Goal: Find specific page/section: Find specific page/section

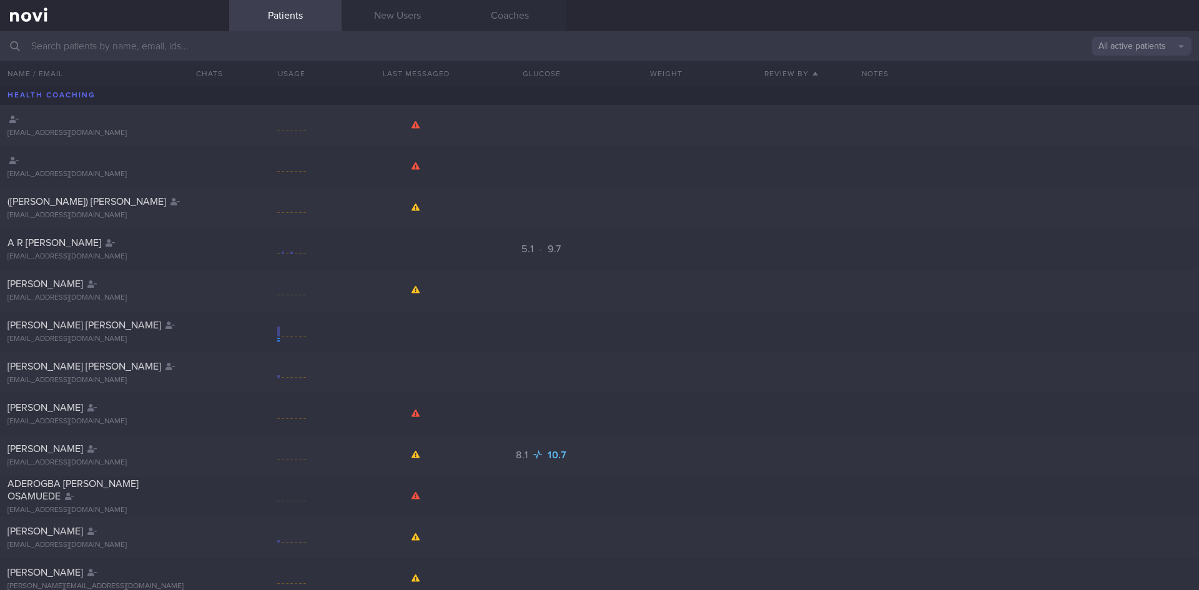
scroll to position [62, 0]
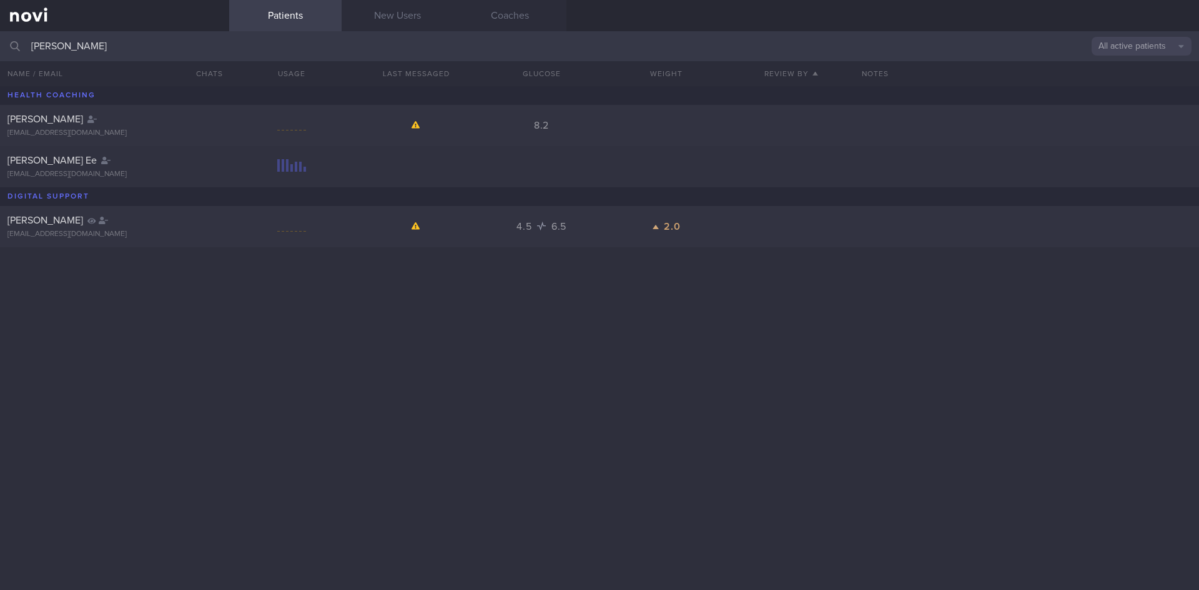
type input "[PERSON_NAME]"
click at [200, 168] on div "[PERSON_NAME] Ee [EMAIL_ADDRESS][DOMAIN_NAME]" at bounding box center [114, 166] width 229 height 25
select select "8"
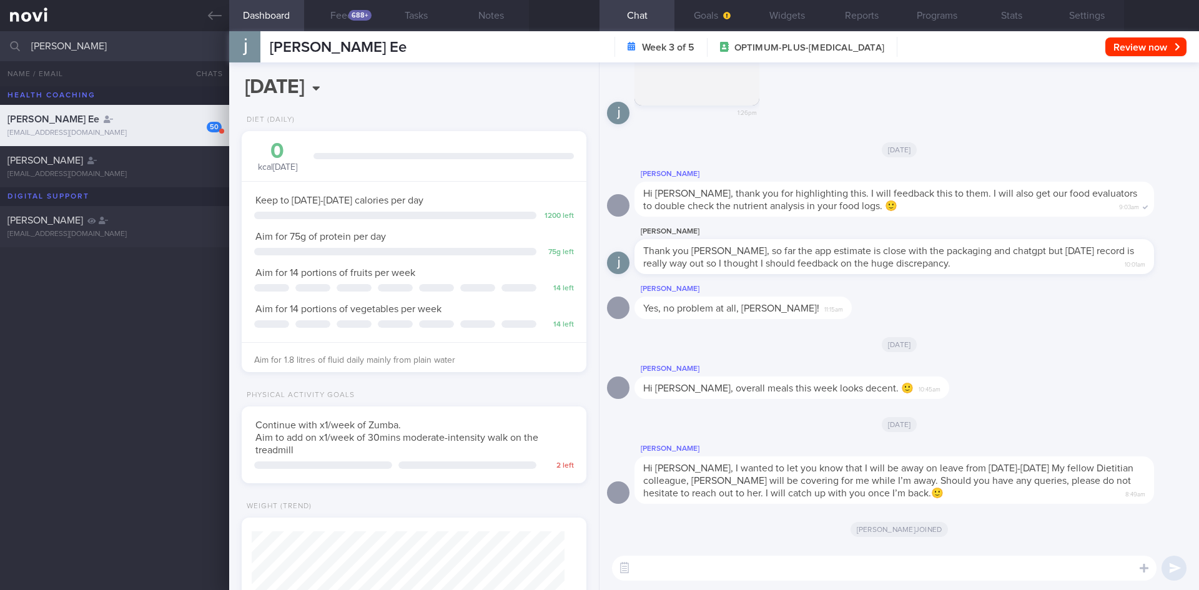
click at [794, 536] on div "[PERSON_NAME] joined" at bounding box center [899, 528] width 585 height 35
